Goal: Information Seeking & Learning: Learn about a topic

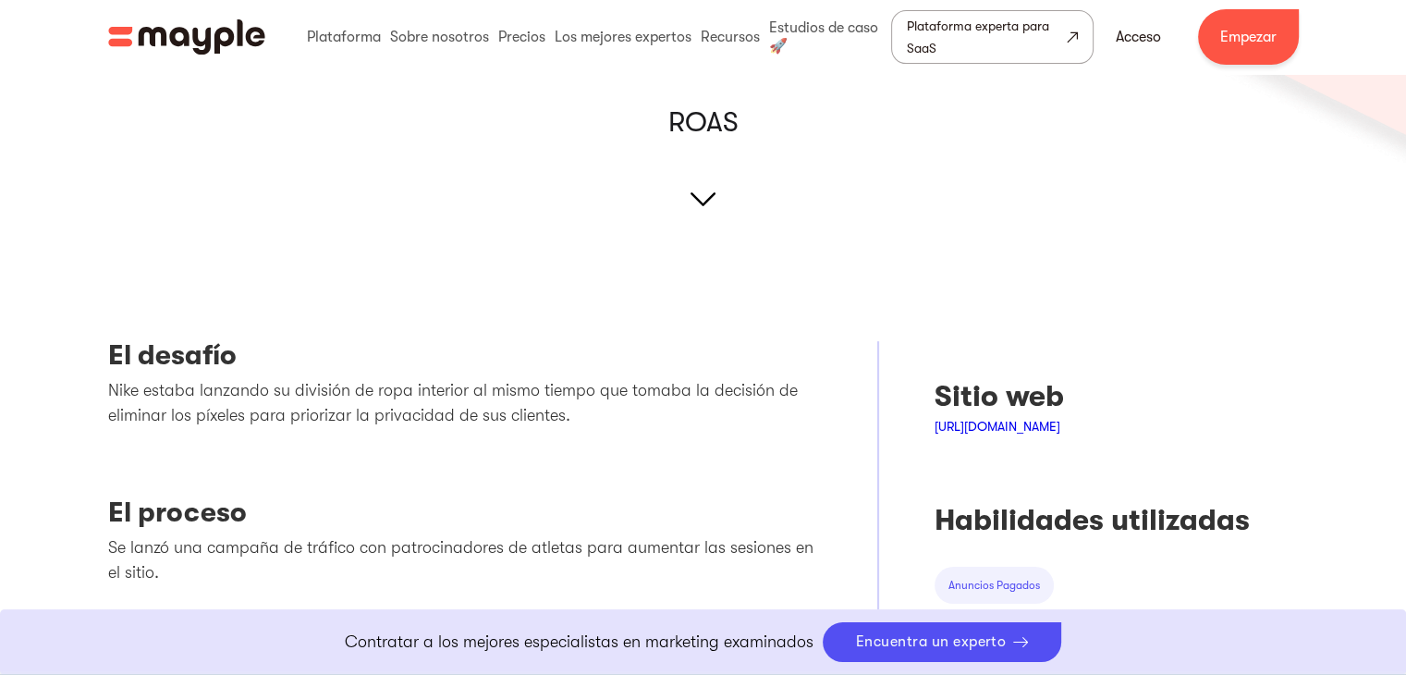
scroll to position [462, 0]
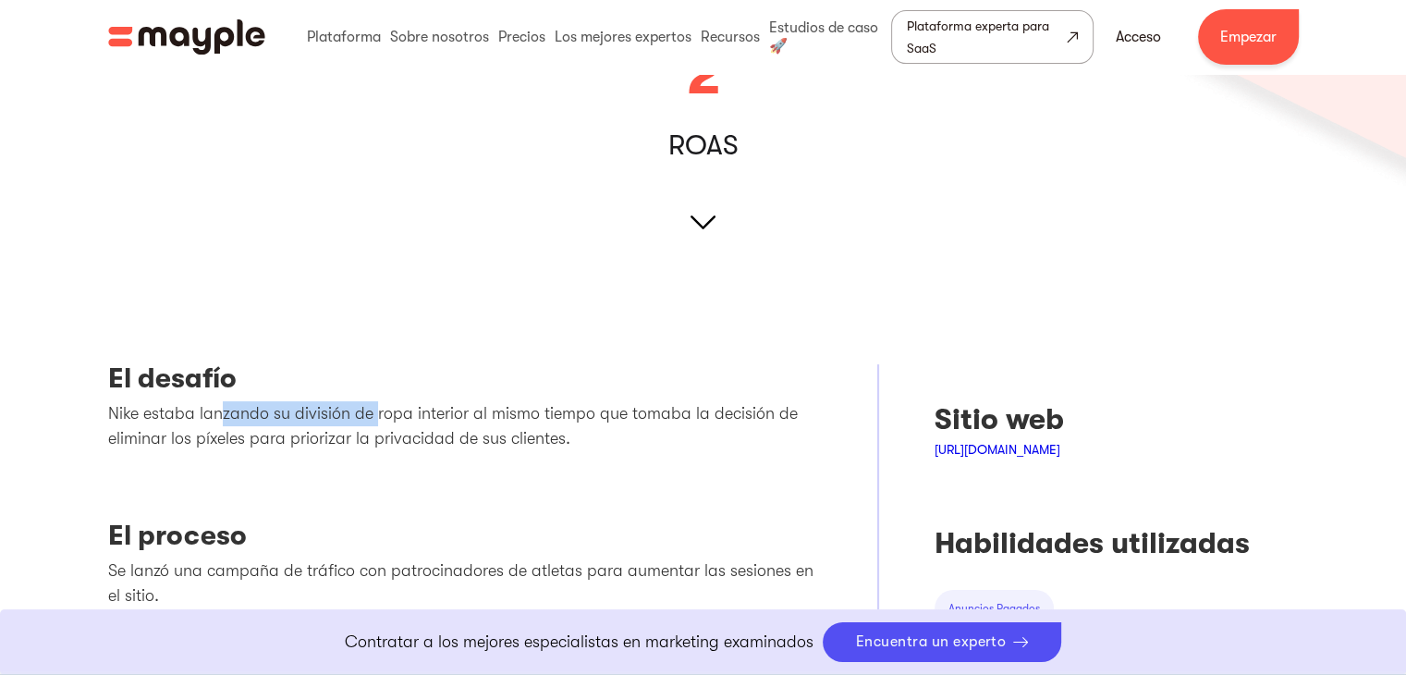
drag, startPoint x: 223, startPoint y: 408, endPoint x: 374, endPoint y: 422, distance: 152.3
click at [374, 422] on font "Nike estaba lanzando su división de ropa interior al mismo tiempo que tomaba la…" at bounding box center [453, 425] width 690 height 43
click at [385, 411] on font "Nike estaba lanzando su división de ropa interior al mismo tiempo que tomaba la…" at bounding box center [453, 425] width 690 height 43
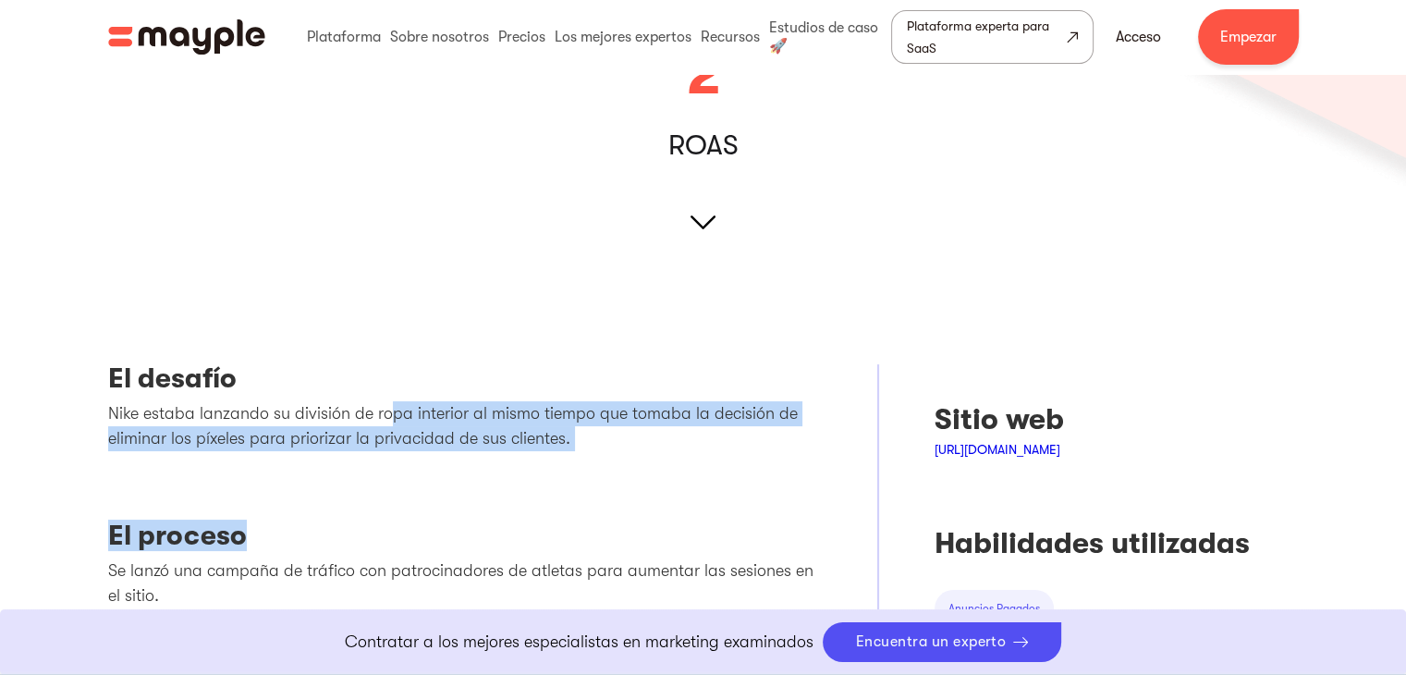
drag, startPoint x: 383, startPoint y: 408, endPoint x: 584, endPoint y: 466, distance: 209.8
click at [584, 466] on div "El desafío Nike estaba lanzando su división de ropa interior al mismo tiempo qu…" at bounding box center [465, 620] width 715 height 512
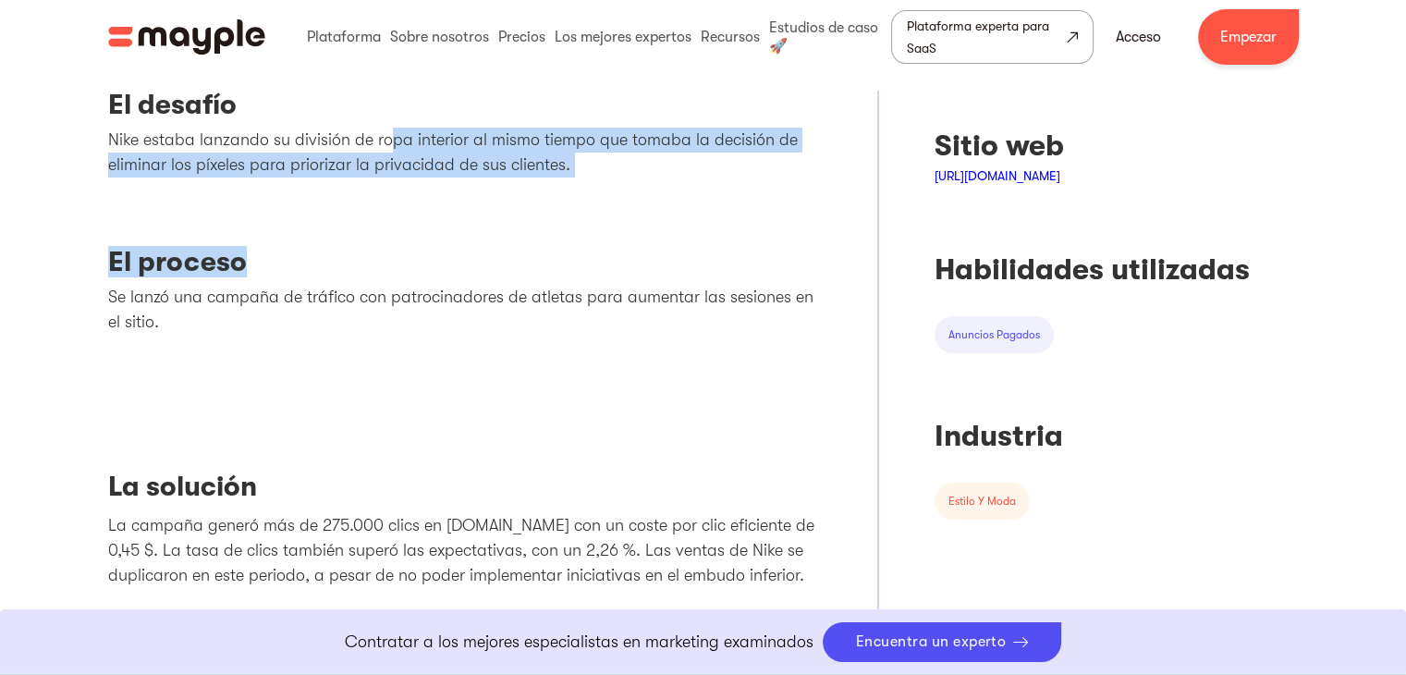
scroll to position [740, 0]
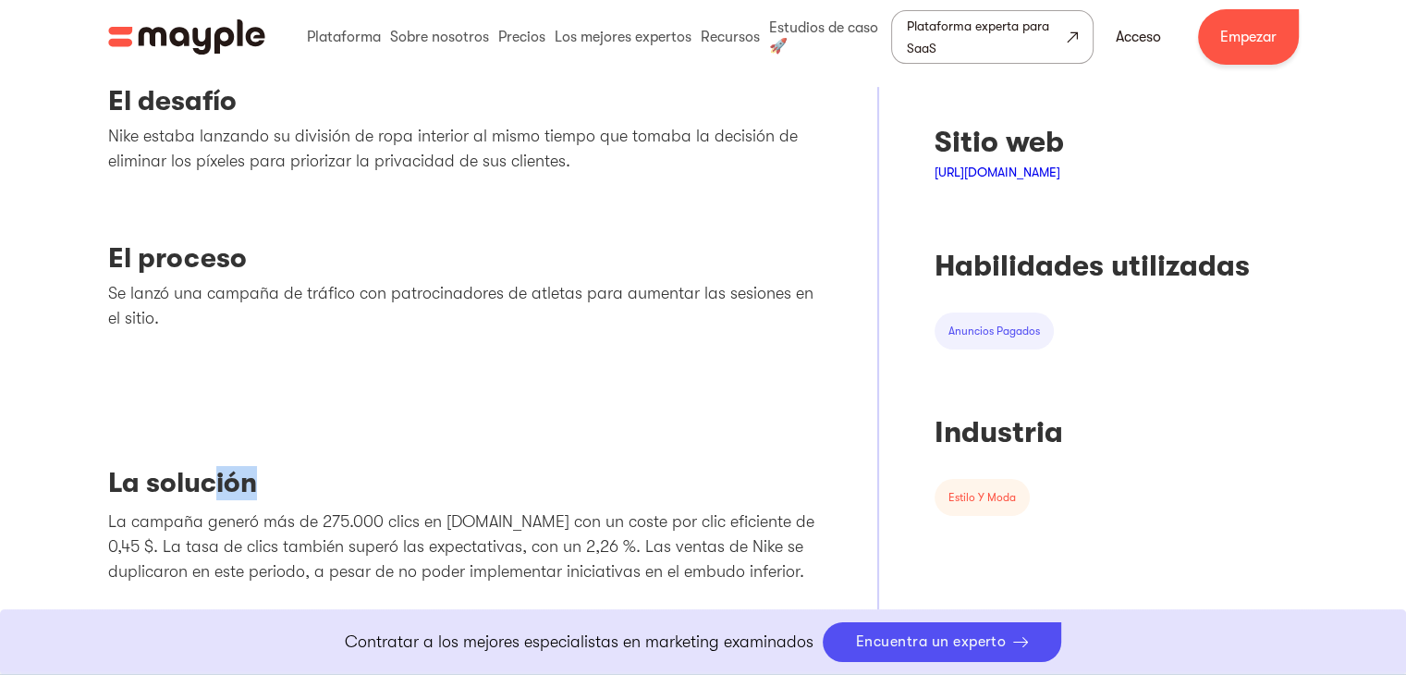
drag, startPoint x: 267, startPoint y: 352, endPoint x: 217, endPoint y: 350, distance: 50.0
click at [217, 350] on div "El desafío Nike estaba lanzando su división de ropa interior al mismo tiempo qu…" at bounding box center [465, 343] width 715 height 512
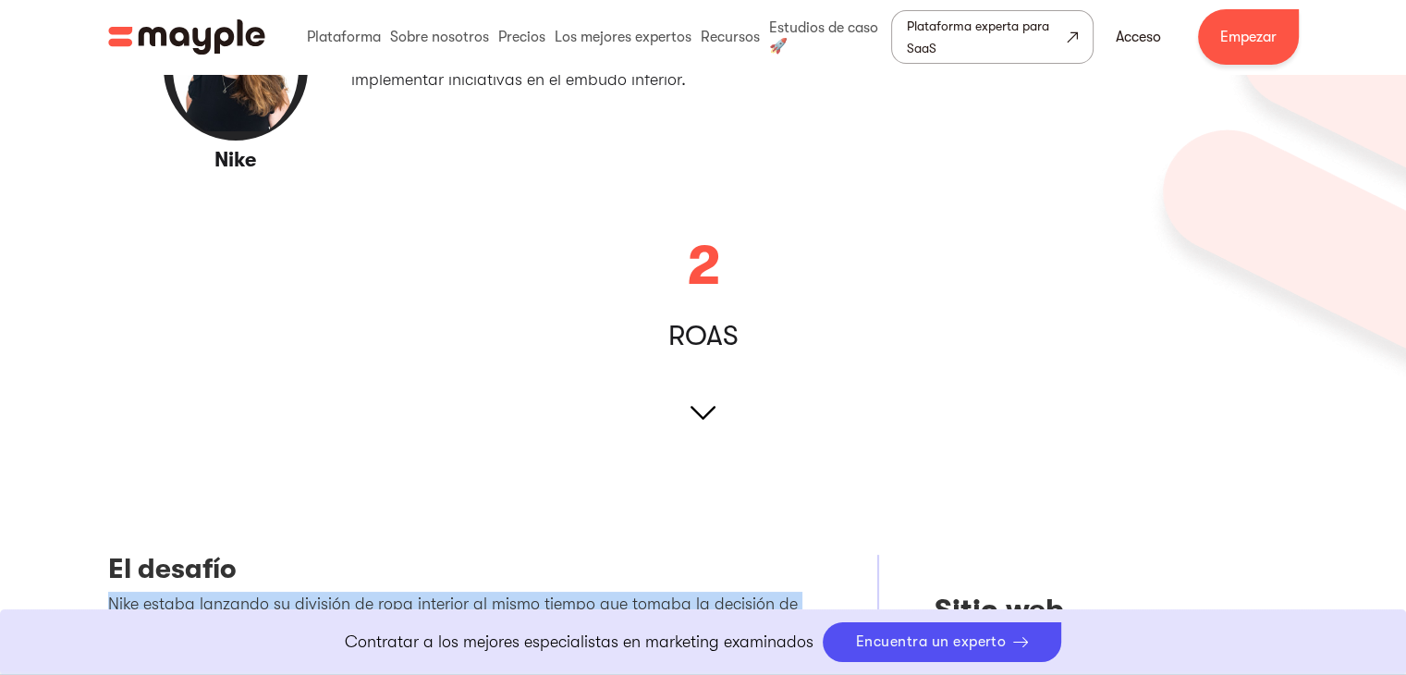
scroll to position [555, 0]
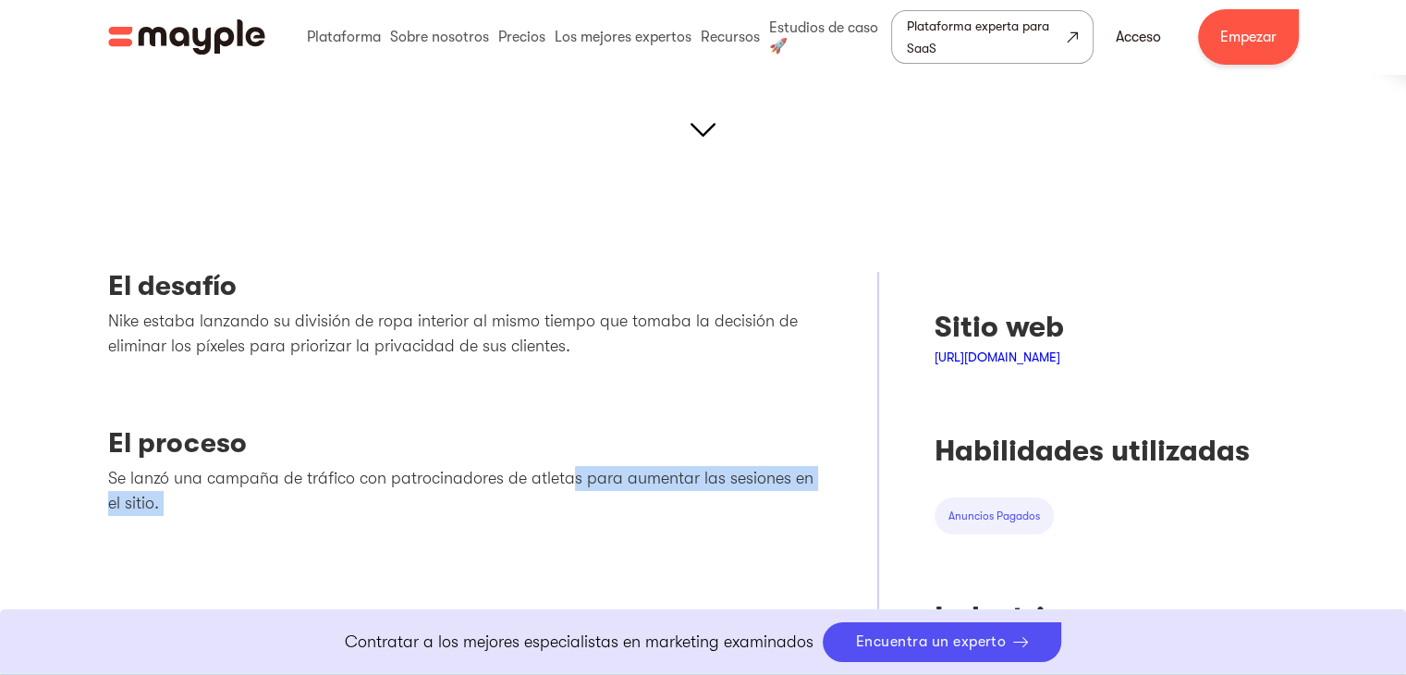
drag, startPoint x: 85, startPoint y: 239, endPoint x: 520, endPoint y: 474, distance: 494.0
click at [329, 399] on div "El desafío Nike estaba lanzando su división de ropa interior al mismo tiempo qu…" at bounding box center [465, 528] width 715 height 512
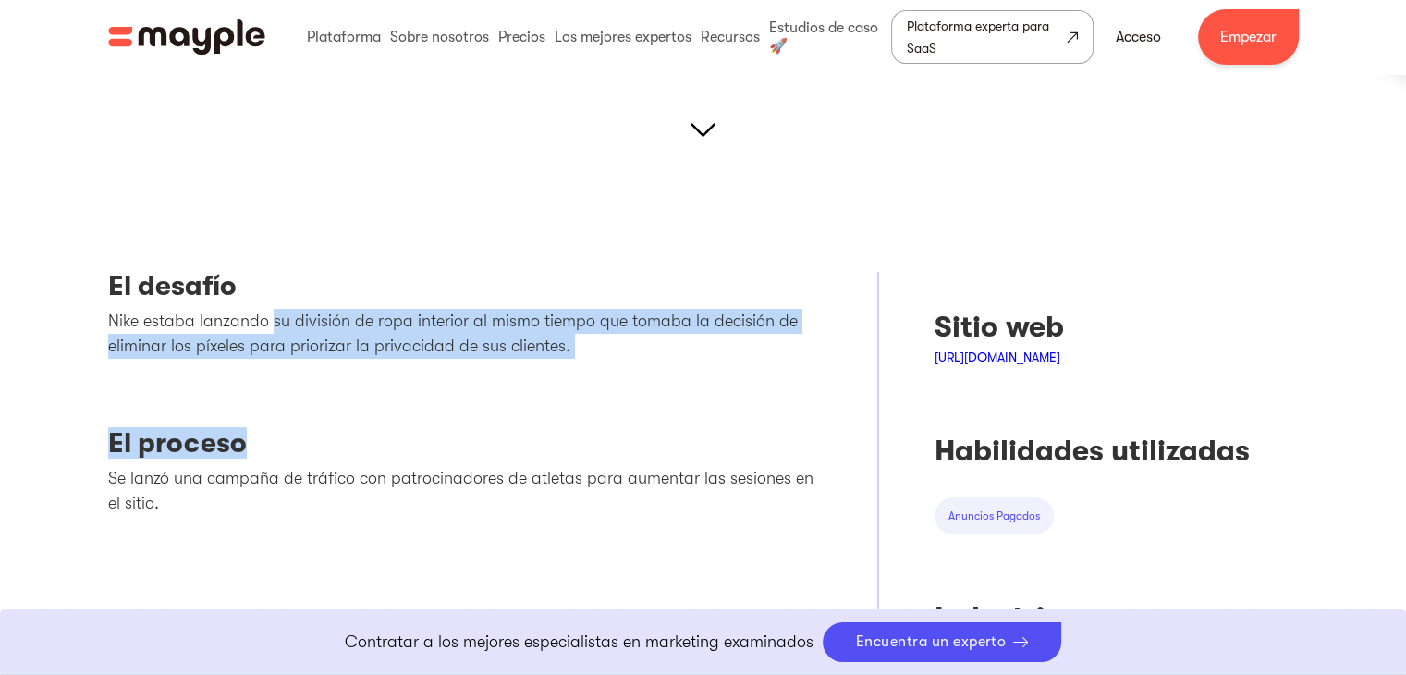
drag, startPoint x: 270, startPoint y: 319, endPoint x: 573, endPoint y: 385, distance: 310.3
click at [573, 385] on div "El desafío Nike estaba lanzando su división de ropa interior al mismo tiempo qu…" at bounding box center [465, 528] width 715 height 512
